Goal: Information Seeking & Learning: Learn about a topic

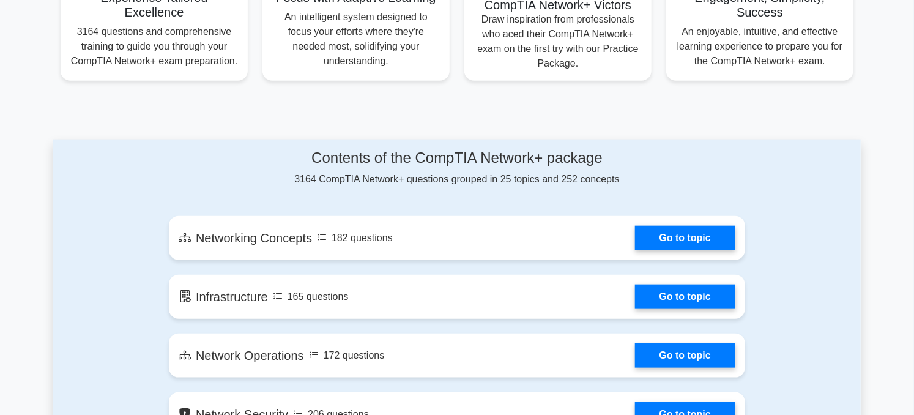
scroll to position [531, 0]
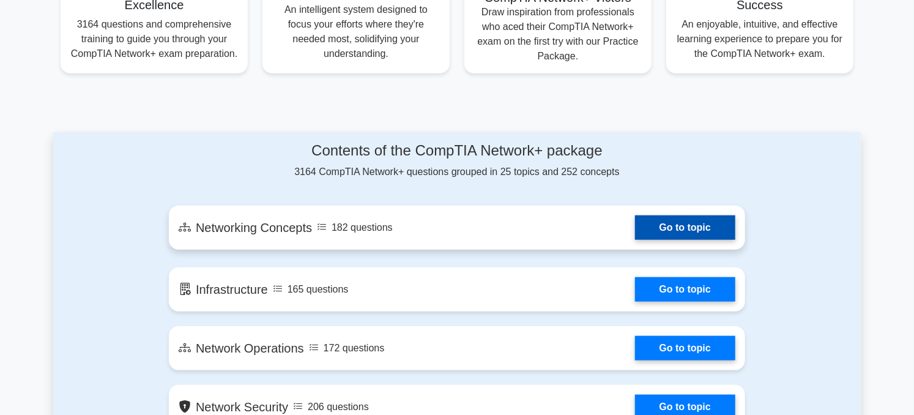
click at [638, 216] on link "Go to topic" at bounding box center [685, 227] width 100 height 24
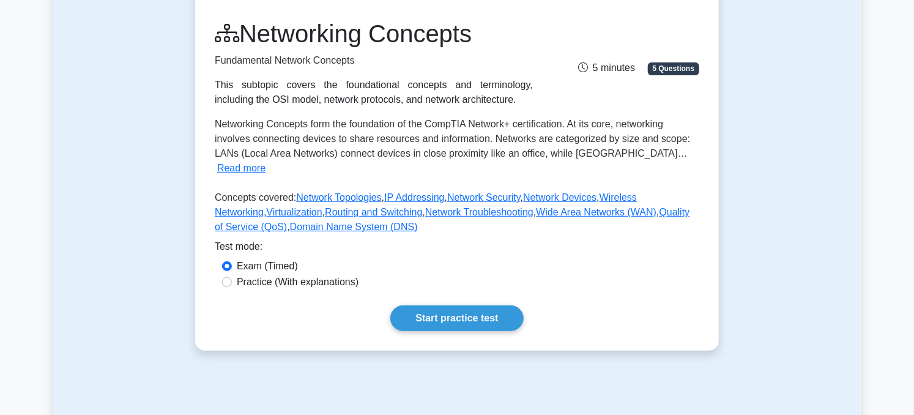
scroll to position [156, 0]
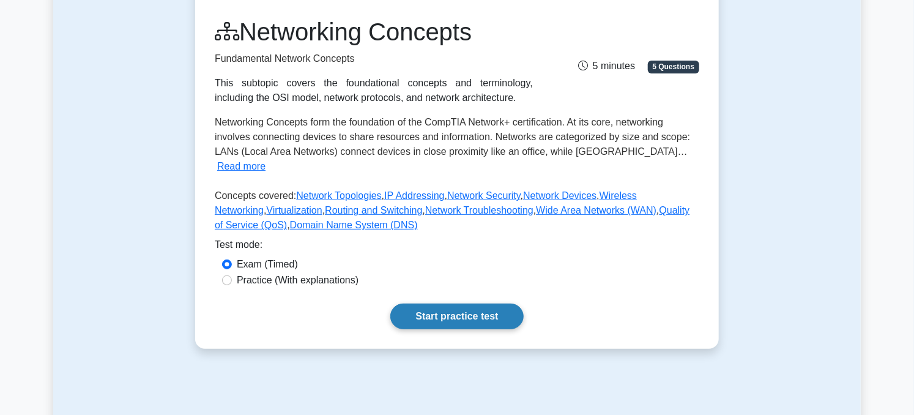
click at [437, 303] on link "Start practice test" at bounding box center [456, 316] width 133 height 26
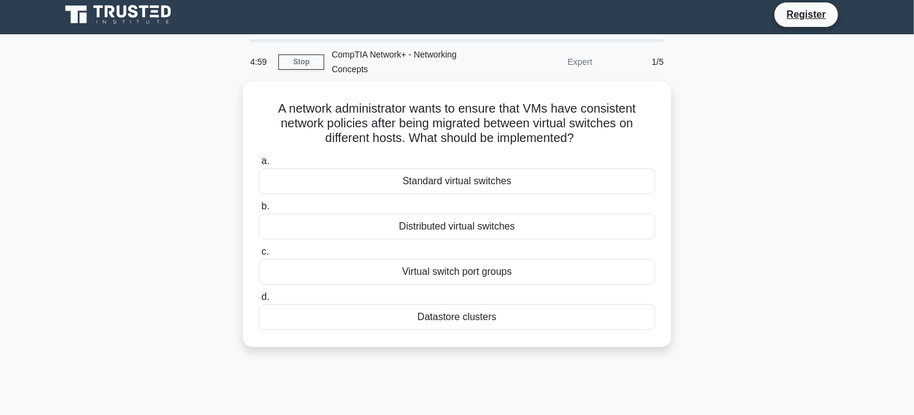
scroll to position [5, 0]
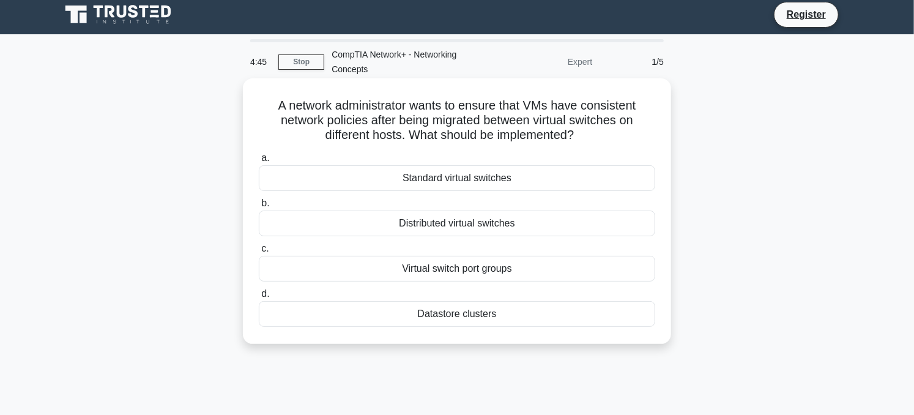
click at [421, 183] on div "Standard virtual switches" at bounding box center [457, 178] width 396 height 26
click at [259, 162] on input "a. Standard virtual switches" at bounding box center [259, 158] width 0 height 8
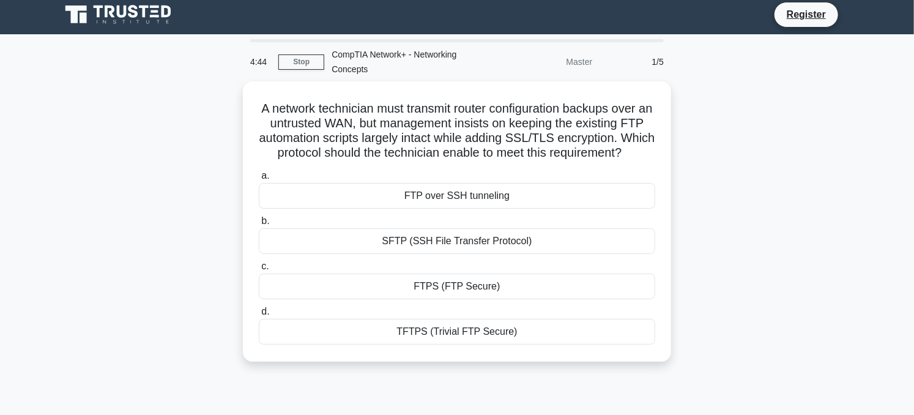
scroll to position [0, 0]
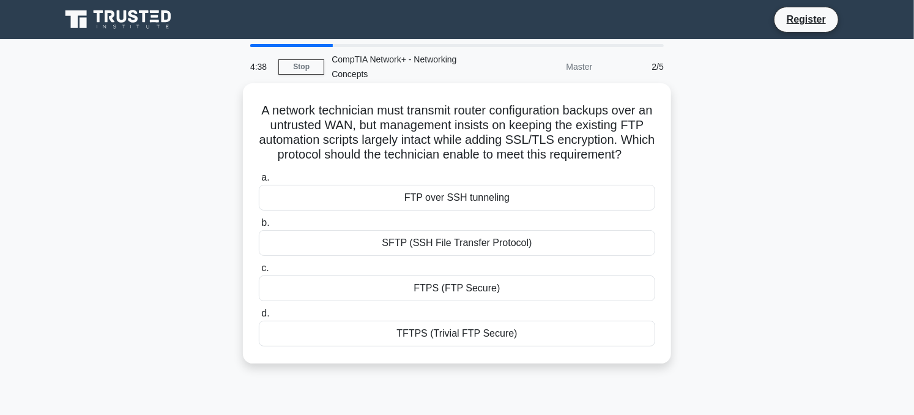
click at [431, 255] on div "SFTP (SSH File Transfer Protocol)" at bounding box center [457, 243] width 396 height 26
click at [259, 227] on input "b. SFTP (SSH File Transfer Protocol)" at bounding box center [259, 223] width 0 height 8
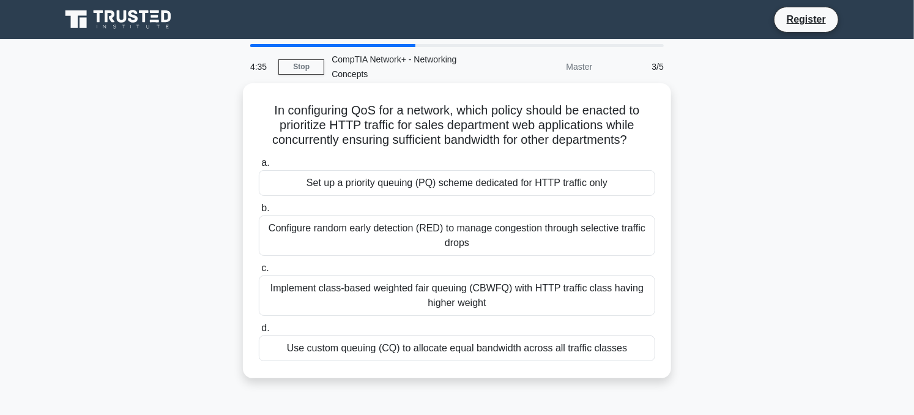
click at [420, 247] on div "Configure random early detection (RED) to manage congestion through selective t…" at bounding box center [457, 235] width 396 height 40
click at [259, 212] on input "b. Configure random early detection (RED) to manage congestion through selectiv…" at bounding box center [259, 208] width 0 height 8
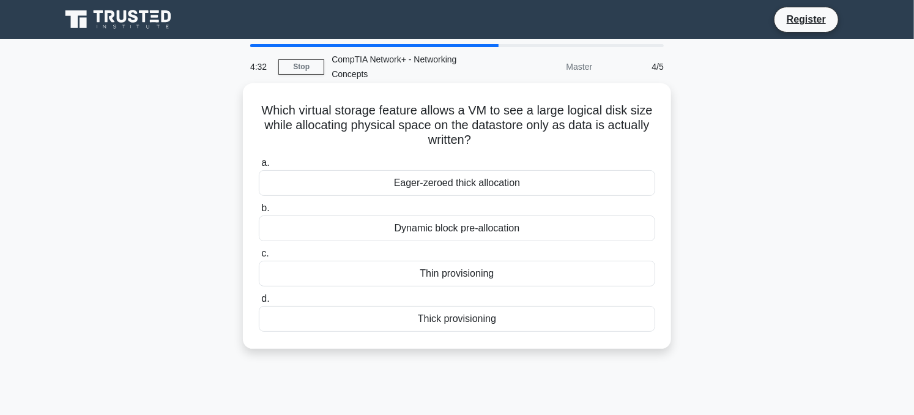
click at [420, 232] on div "Dynamic block pre-allocation" at bounding box center [457, 228] width 396 height 26
click at [259, 212] on input "b. Dynamic block pre-allocation" at bounding box center [259, 208] width 0 height 8
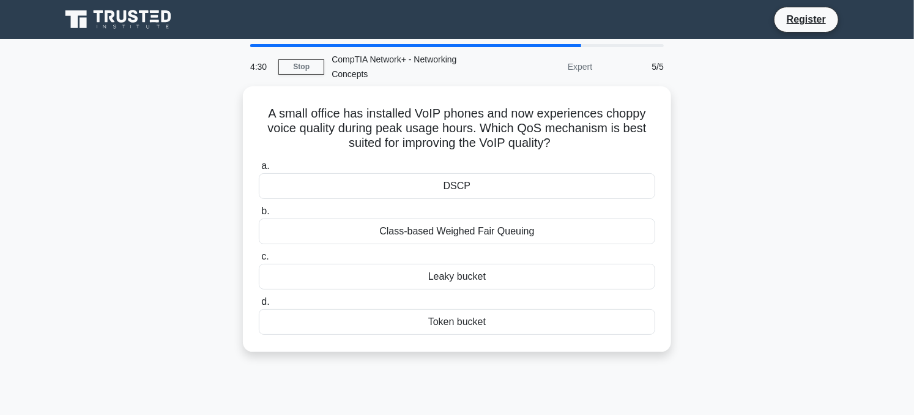
click at [420, 232] on div "Class-based Weighed Fair Queuing" at bounding box center [457, 231] width 396 height 26
click at [259, 215] on input "b. Class-based Weighed Fair Queuing" at bounding box center [259, 211] width 0 height 8
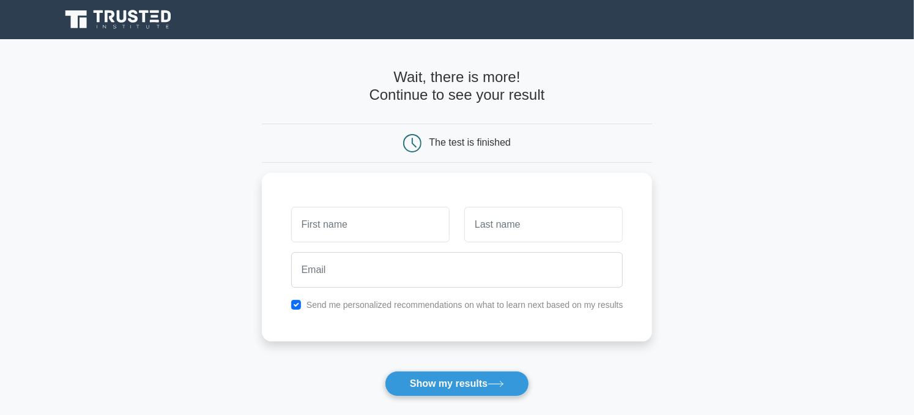
click at [453, 141] on div "The test is finished" at bounding box center [469, 142] width 81 height 10
click at [423, 377] on button "Show my results" at bounding box center [457, 384] width 144 height 26
drag, startPoint x: 423, startPoint y: 377, endPoint x: 381, endPoint y: 215, distance: 167.5
click at [381, 215] on form "Wait, there is more! Continue to see your result The test is finished and the" at bounding box center [457, 260] width 391 height 382
click at [377, 218] on input "text" at bounding box center [370, 221] width 158 height 35
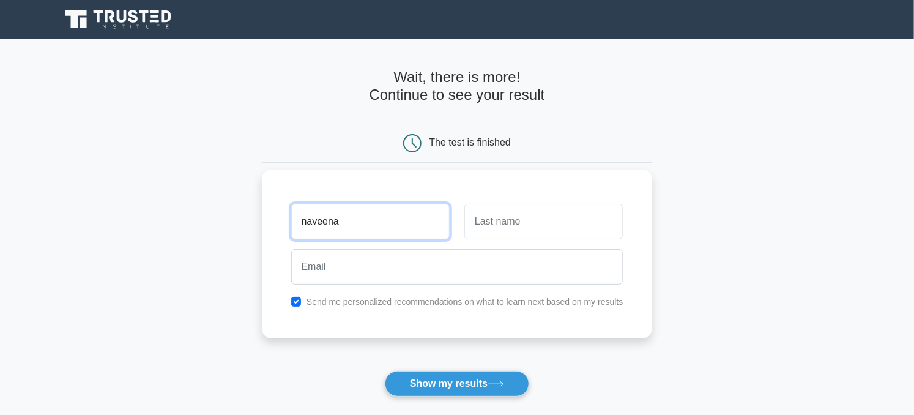
type input "naveena"
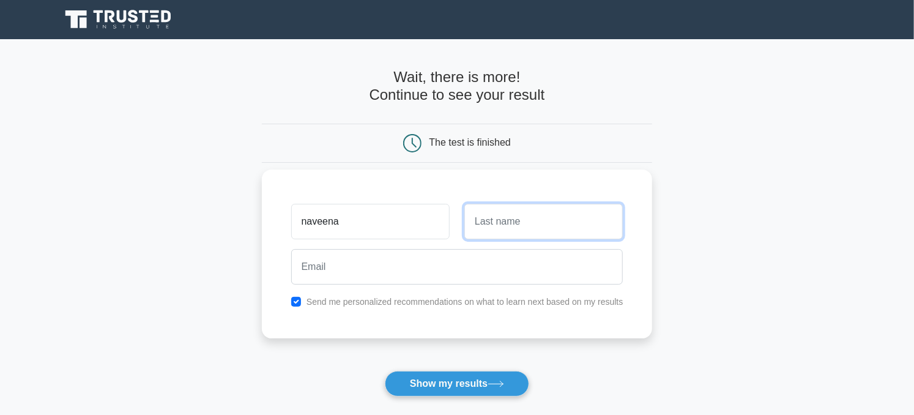
click at [484, 219] on input "text" at bounding box center [543, 221] width 158 height 35
type input "bellaganti"
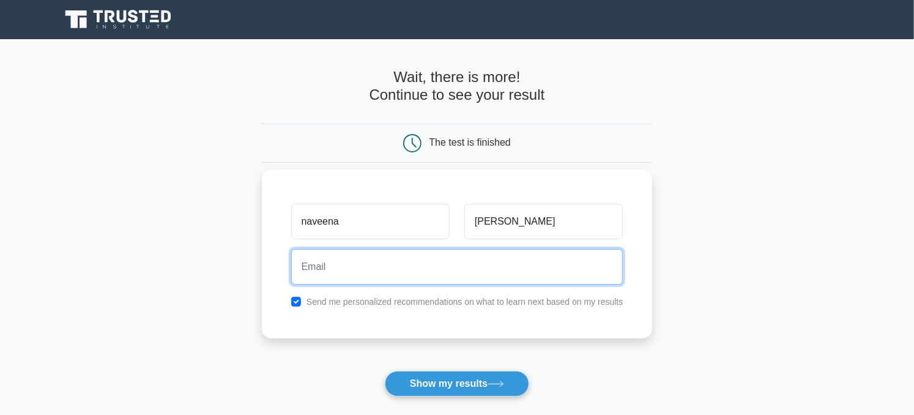
click at [456, 257] on input "email" at bounding box center [457, 266] width 332 height 35
type input "bellagantinaveena@gmail.com"
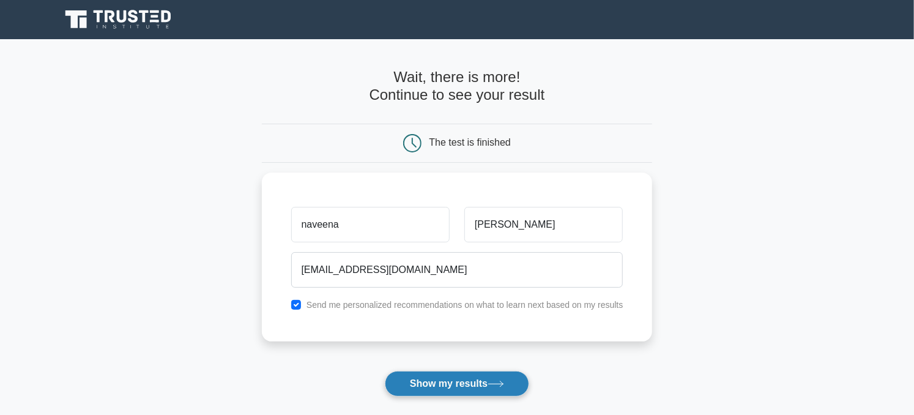
click at [412, 377] on button "Show my results" at bounding box center [457, 384] width 144 height 26
